Goal: Task Accomplishment & Management: Manage account settings

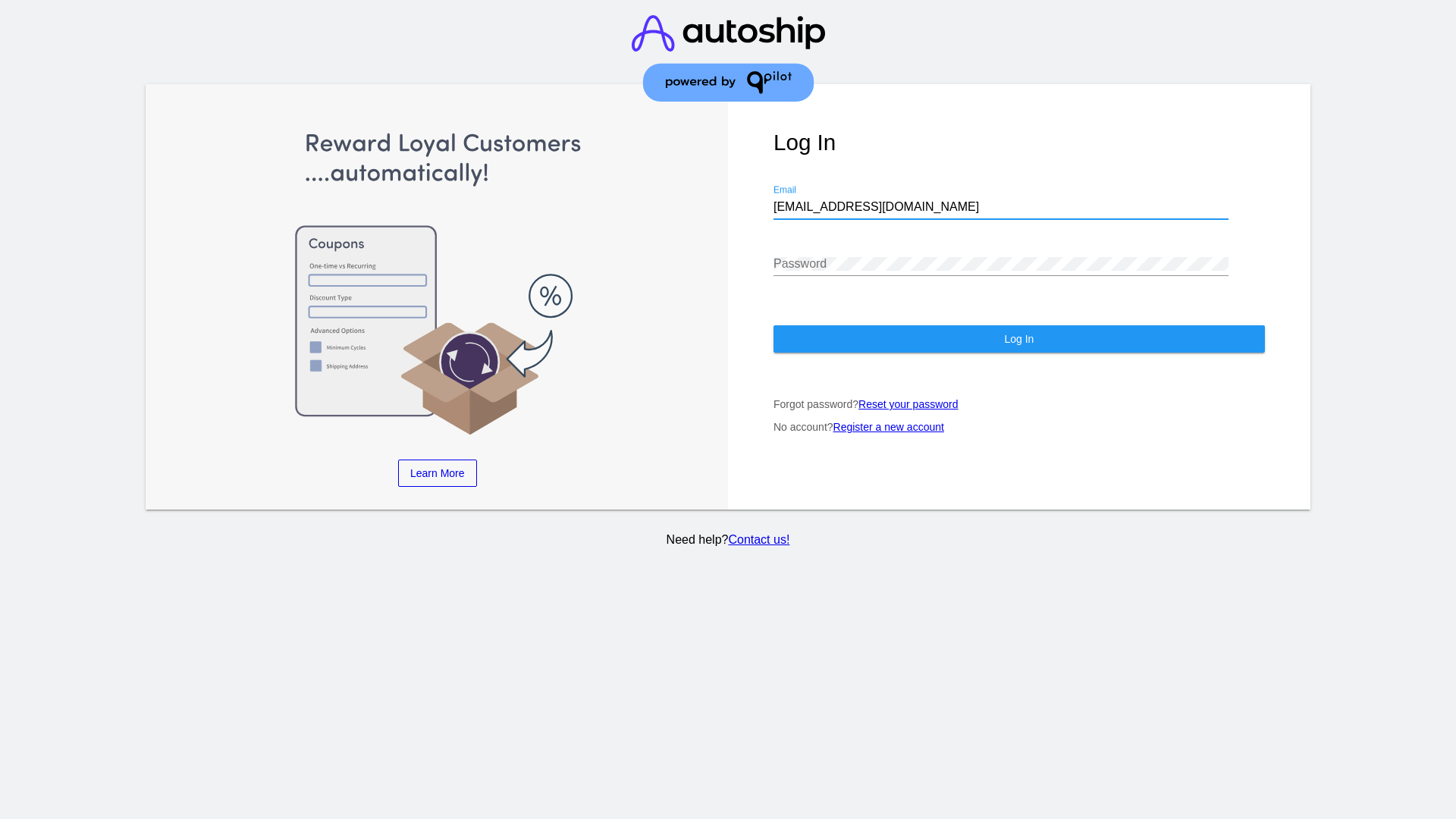
type input "[EMAIL_ADDRESS][DOMAIN_NAME]"
click at [1019, 339] on span "Log In" at bounding box center [1019, 339] width 30 height 12
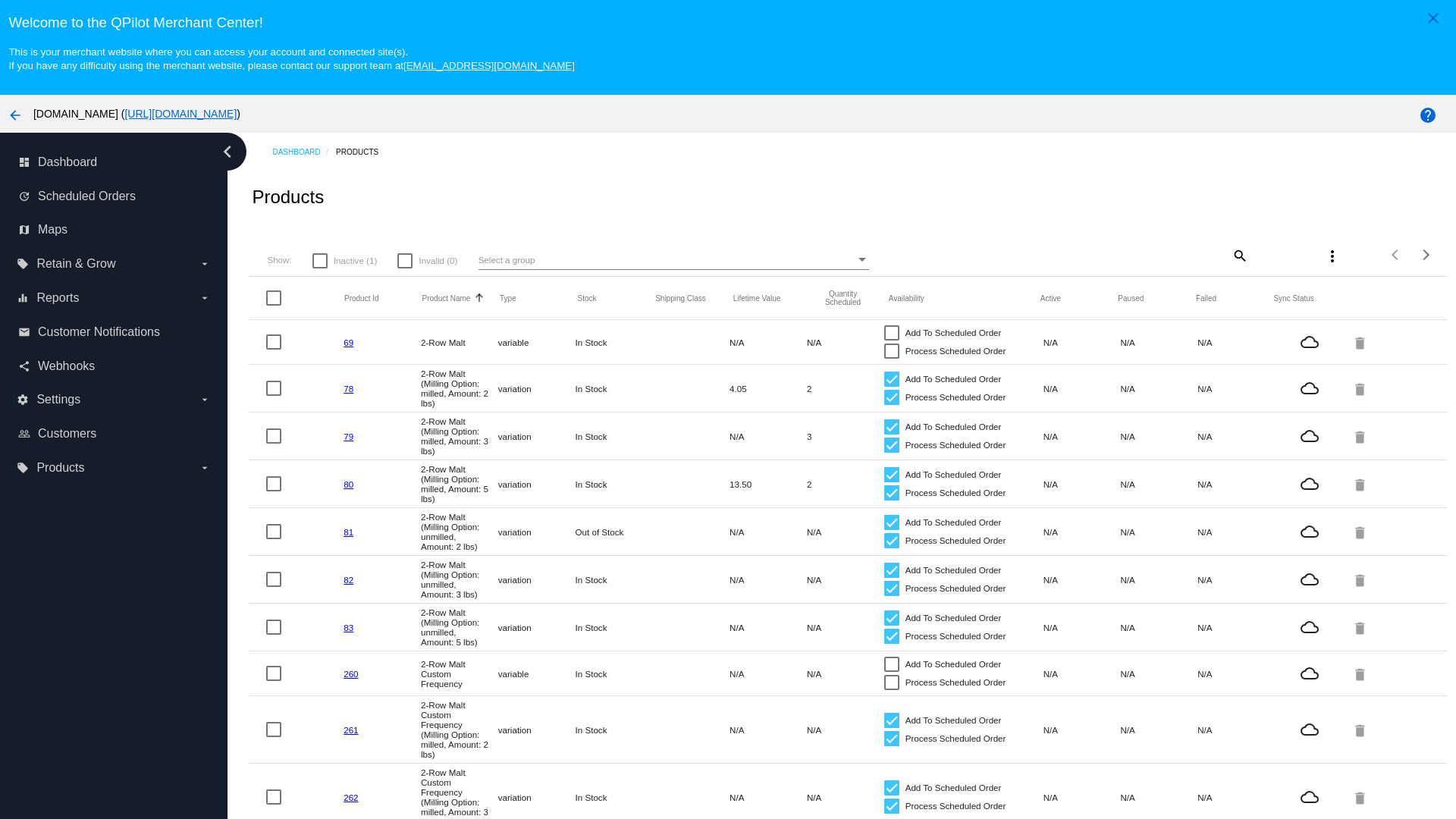
click at [345, 261] on span "Inactive (1)" at bounding box center [355, 261] width 43 height 18
click at [320, 269] on input "Inactive (1)" at bounding box center [320, 269] width 1 height 1
checkbox input "true"
click at [1230, 255] on mat-icon "search" at bounding box center [1240, 255] width 18 height 23
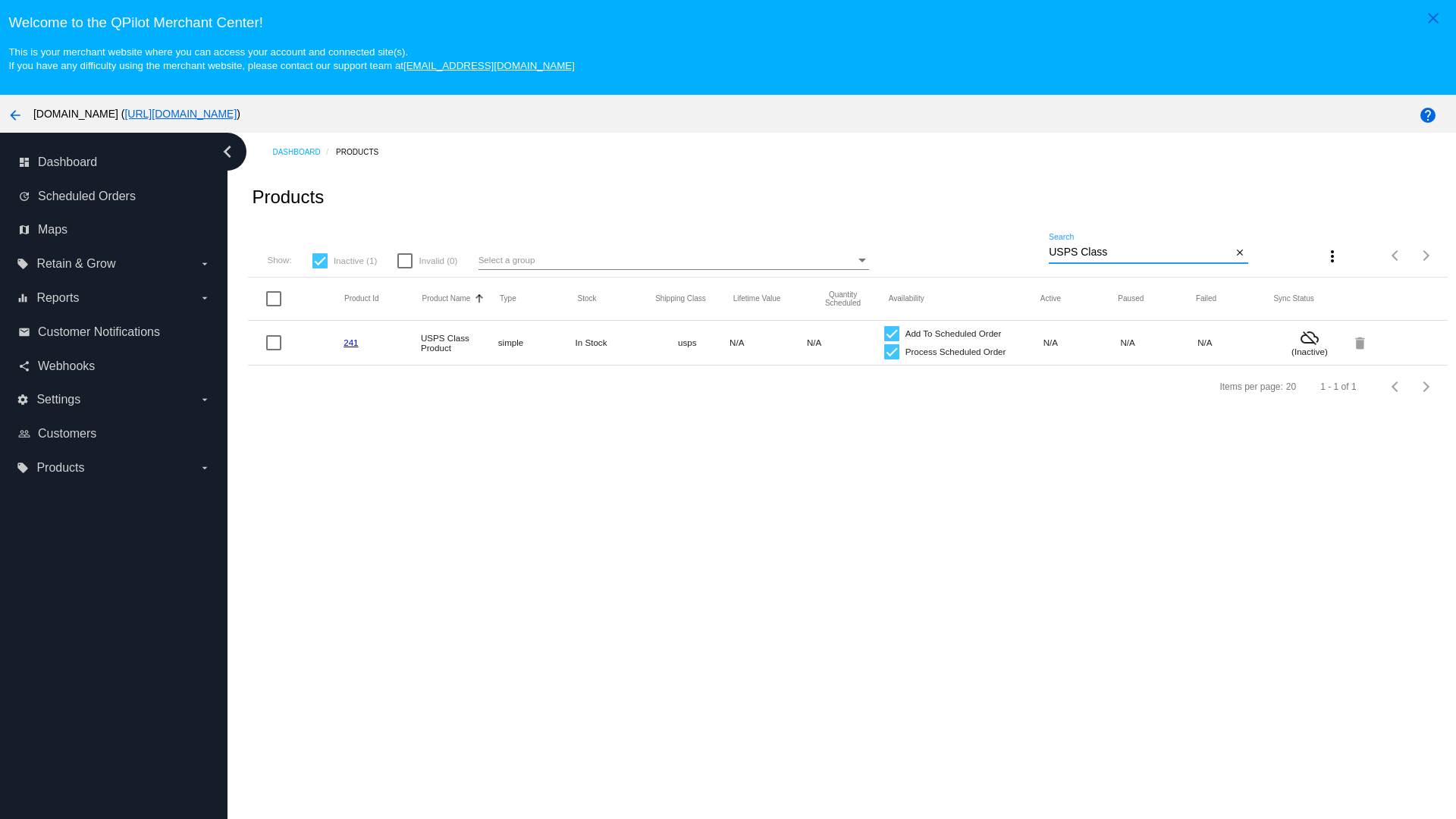
type input "USPS Class"
click at [884, 351] on div at bounding box center [892, 352] width 15 height 15
click at [892, 360] on input "Process Scheduled Order" at bounding box center [892, 360] width 1 height 1
checkbox input "false"
click at [884, 333] on div at bounding box center [892, 334] width 15 height 15
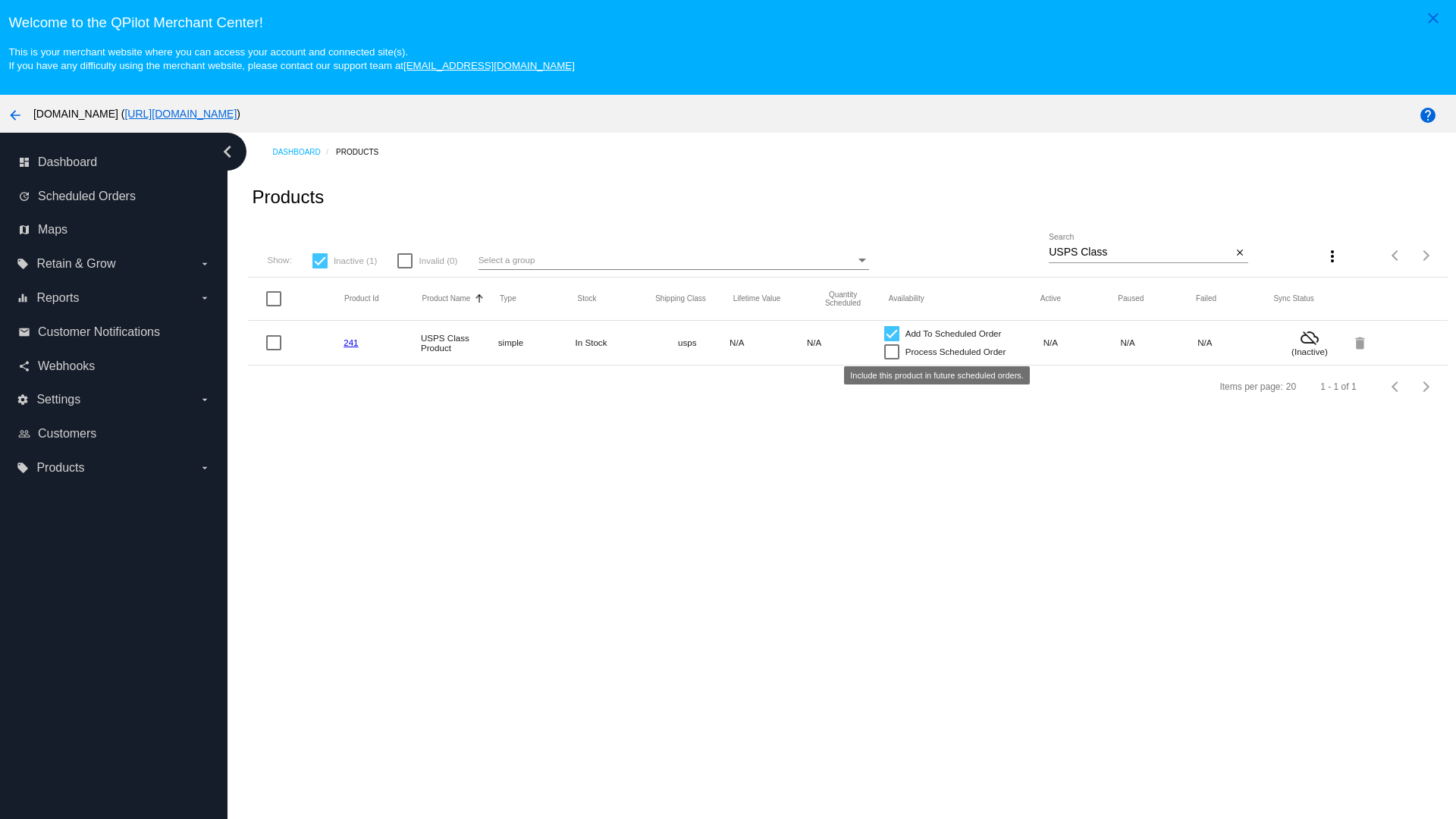
click at [892, 341] on input "Add To Scheduled Order" at bounding box center [892, 341] width 1 height 1
checkbox input "false"
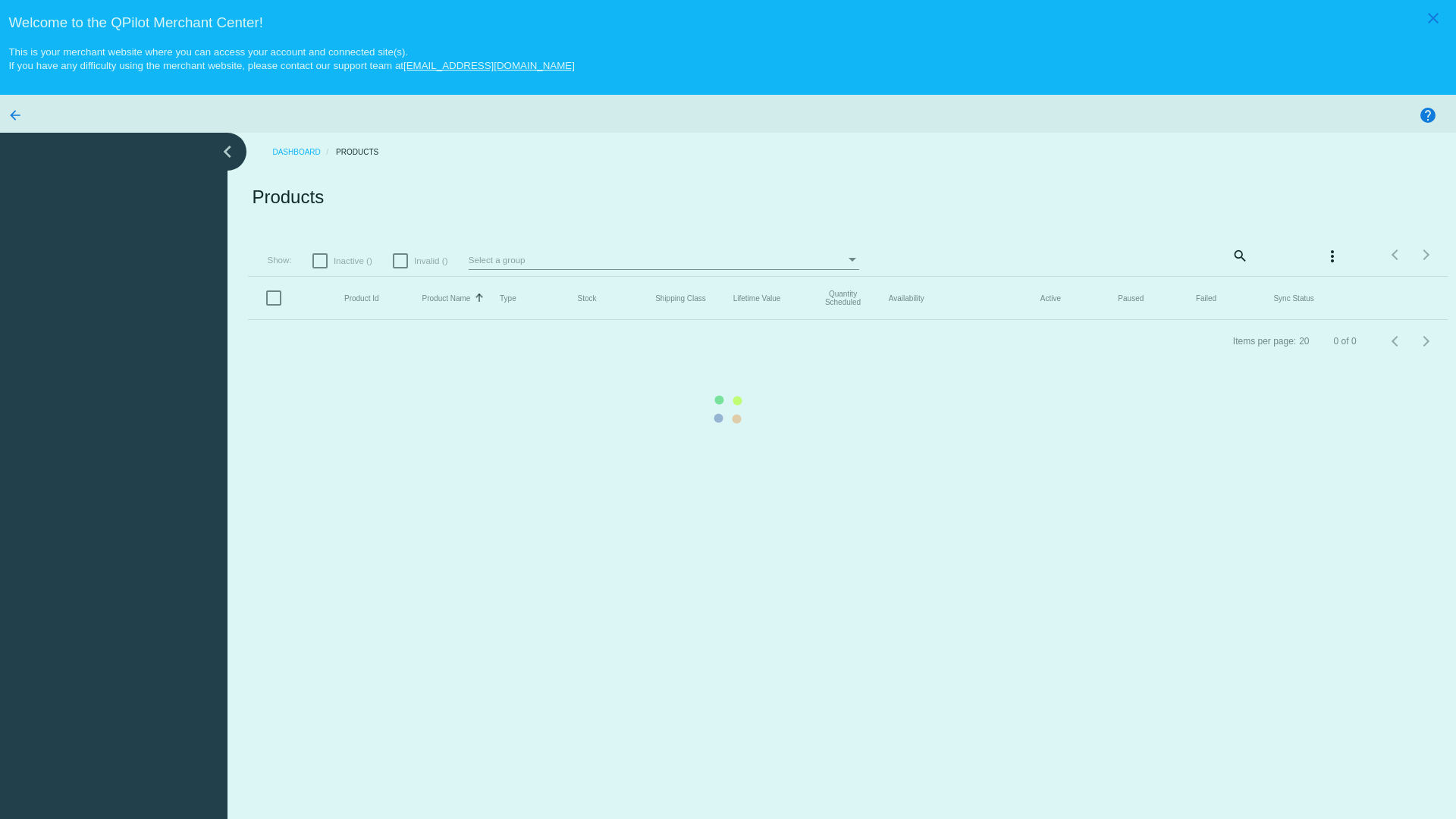
click at [1230, 255] on mat-icon "search" at bounding box center [1240, 255] width 18 height 23
